Goal: Task Accomplishment & Management: Manage account settings

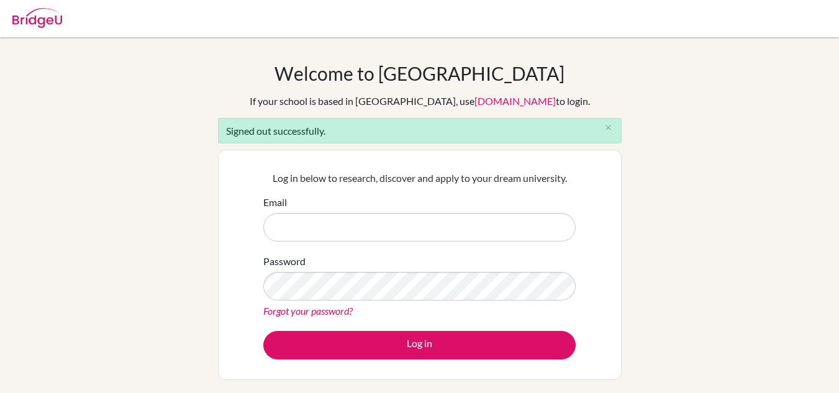
type input "[EMAIL_ADDRESS][DOMAIN_NAME]"
click at [433, 345] on button "Log in" at bounding box center [419, 345] width 312 height 29
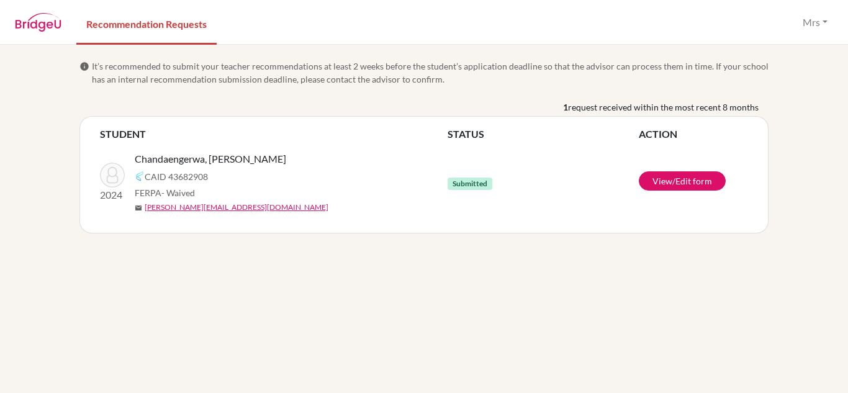
click at [463, 185] on span "Submitted" at bounding box center [470, 184] width 45 height 12
click at [494, 168] on td "Submitted" at bounding box center [543, 182] width 191 height 81
click at [661, 183] on link "View/Edit form" at bounding box center [682, 180] width 87 height 19
